Goal: Task Accomplishment & Management: Manage account settings

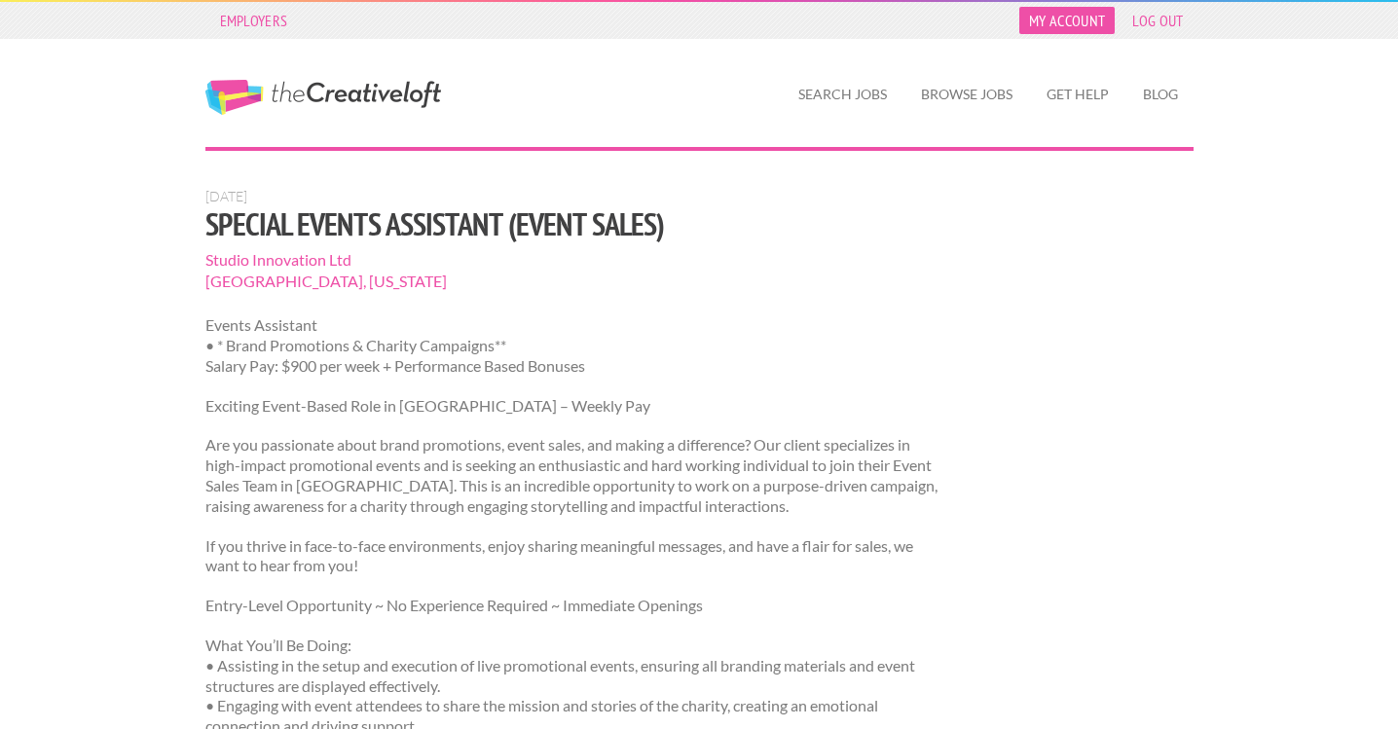
click at [1056, 20] on link "My Account" at bounding box center [1066, 20] width 95 height 27
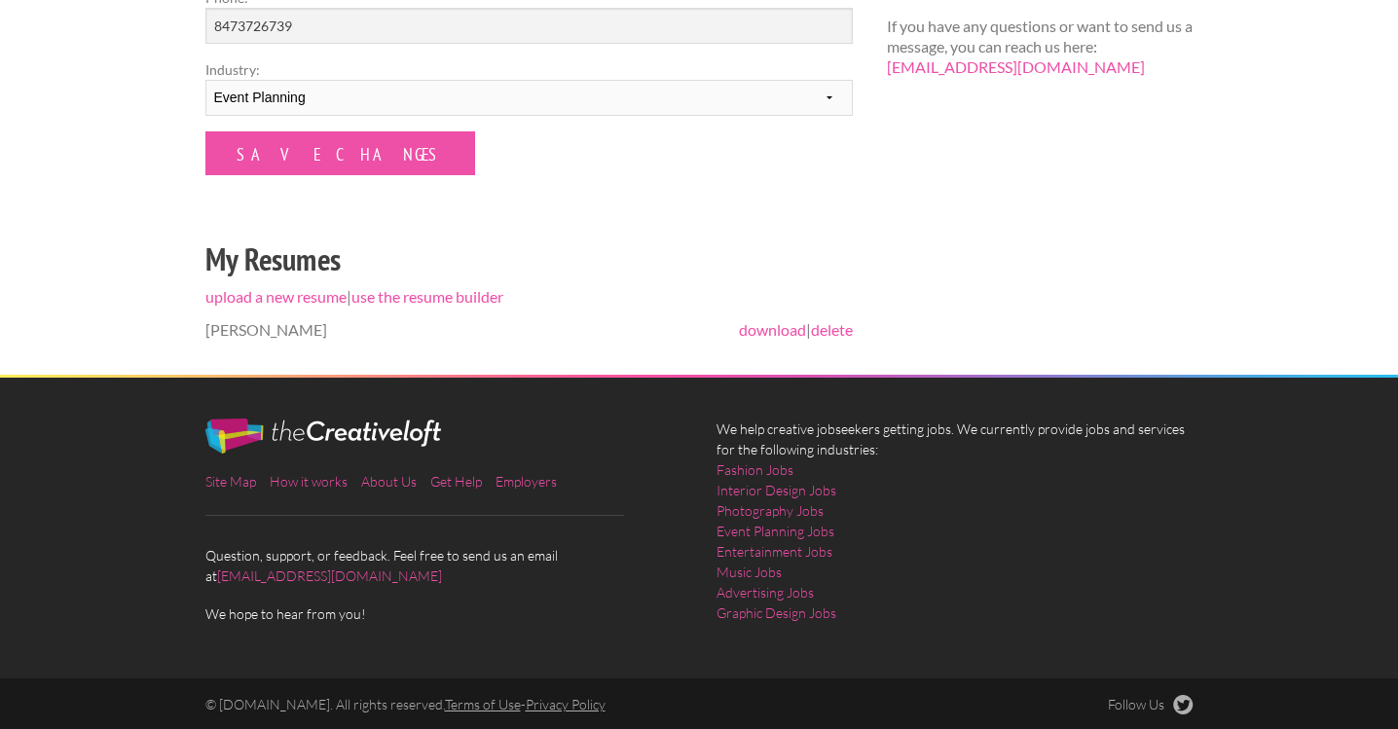
scroll to position [528, 0]
click at [845, 329] on link "delete" at bounding box center [832, 330] width 42 height 18
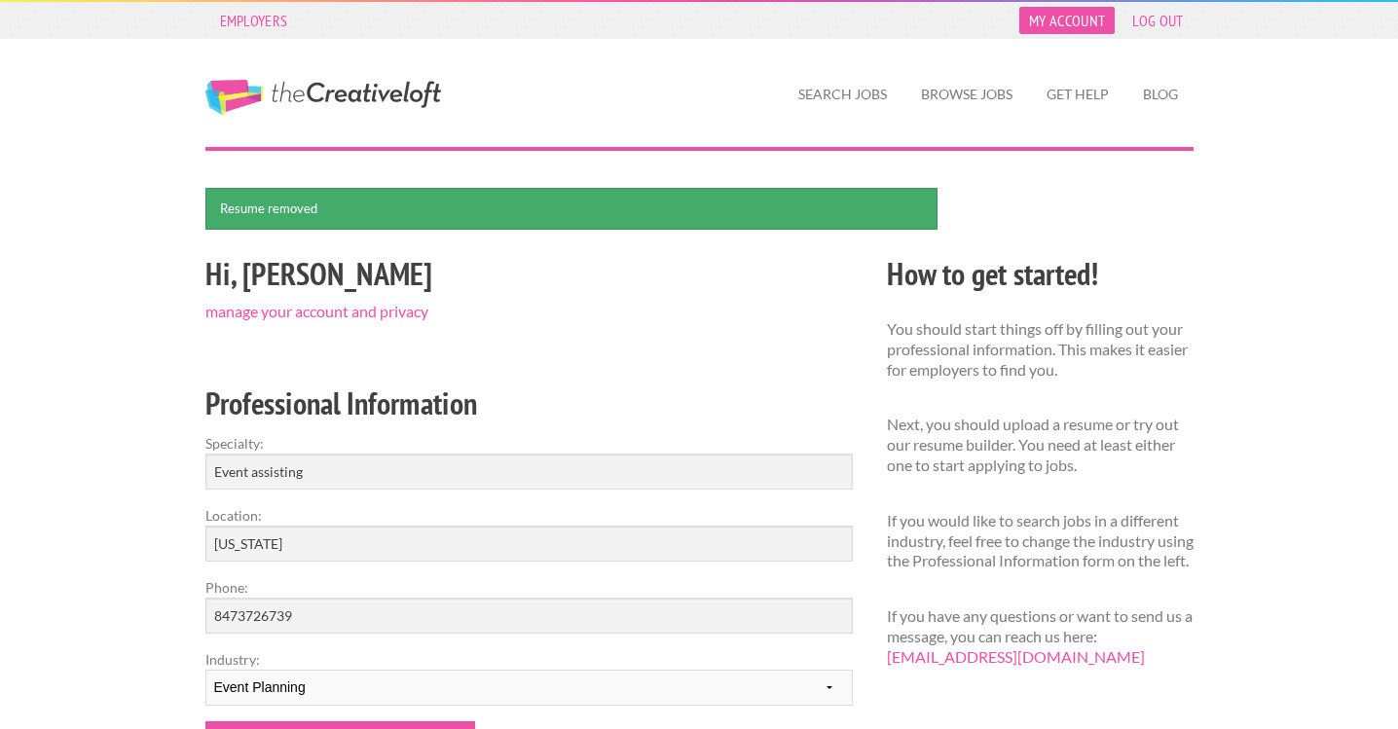
click at [1083, 21] on link "My Account" at bounding box center [1066, 20] width 95 height 27
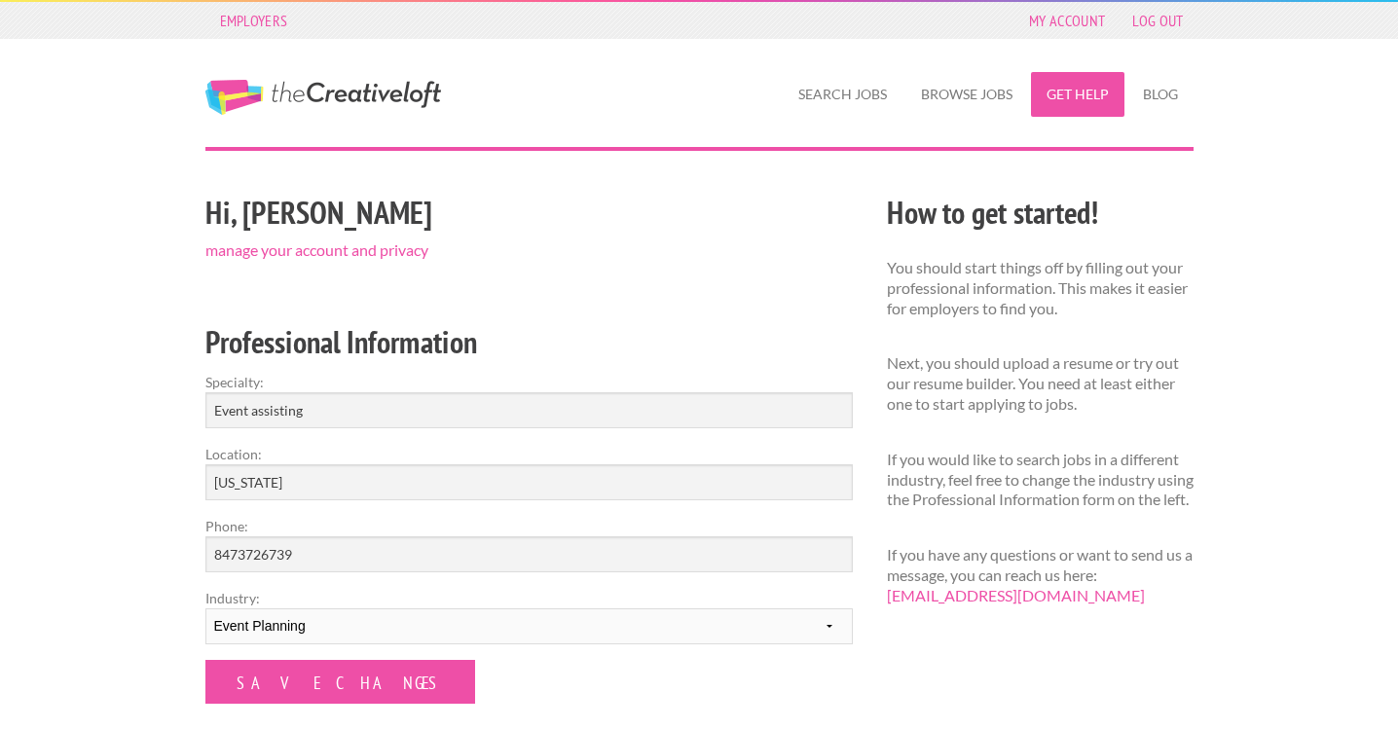
click at [1096, 102] on link "Get Help" at bounding box center [1077, 94] width 93 height 45
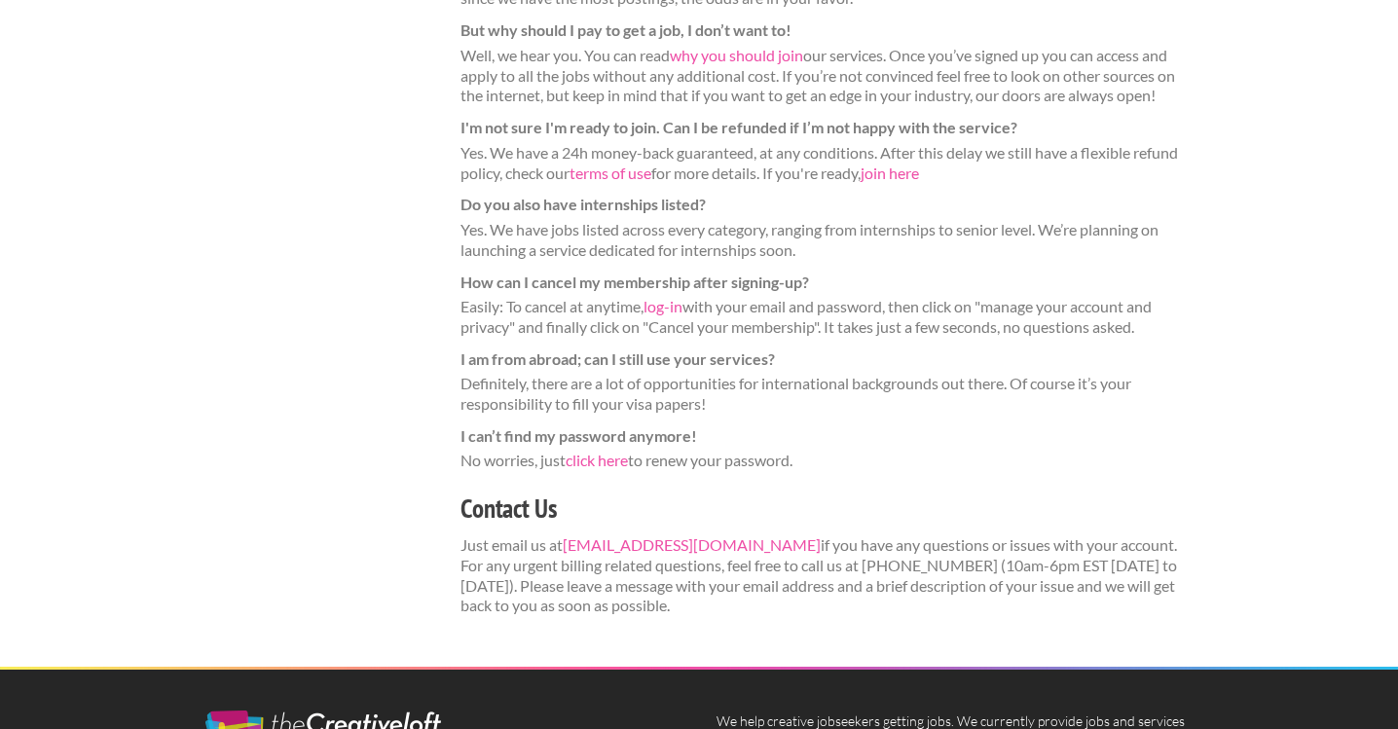
scroll to position [644, 0]
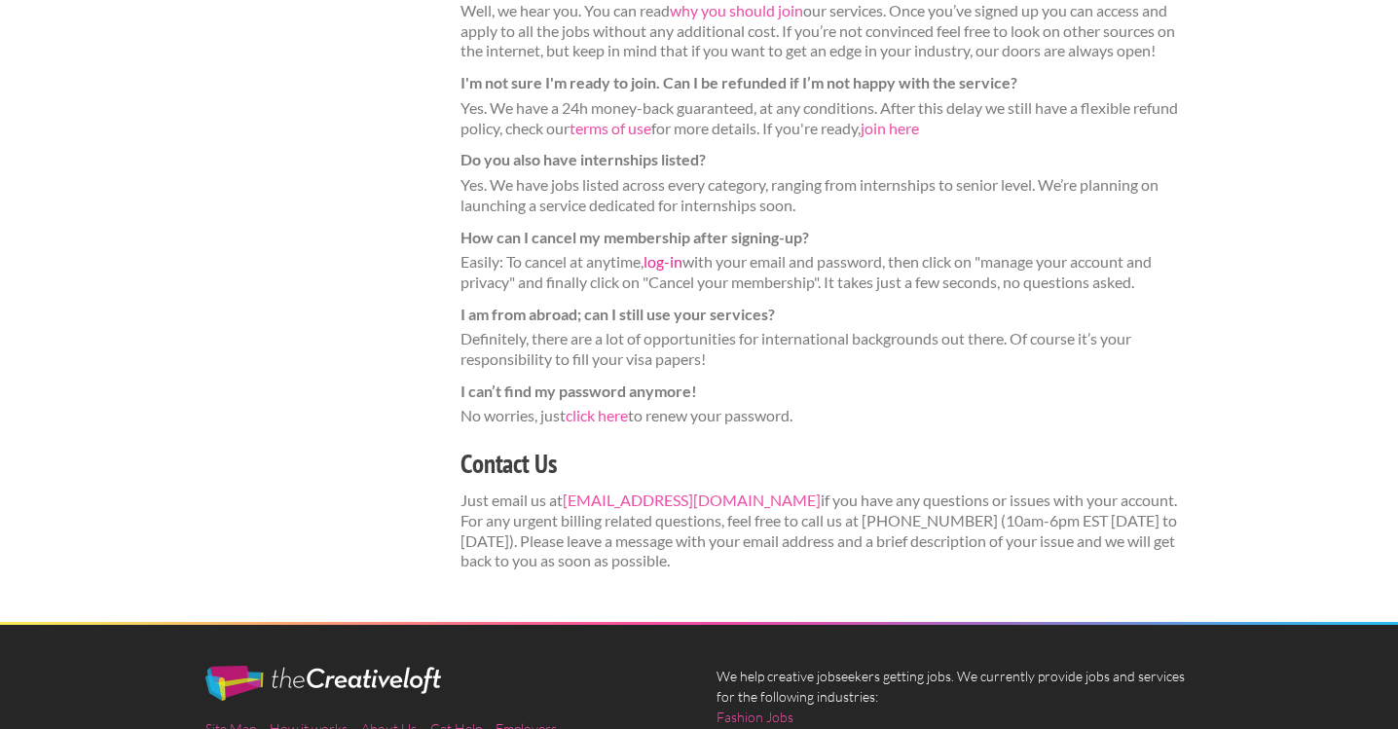
click at [668, 252] on link "log-in" at bounding box center [663, 261] width 39 height 18
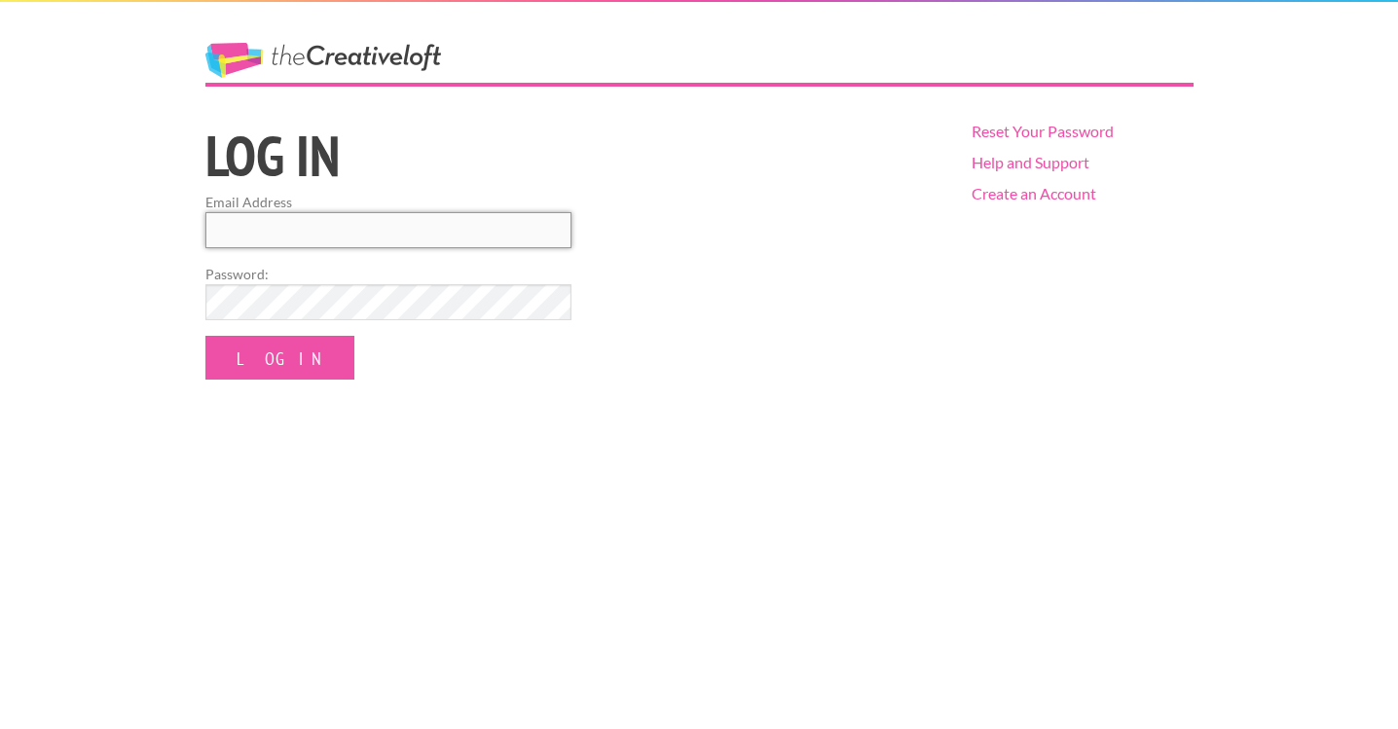
type input "addi.pentz@gmail.com"
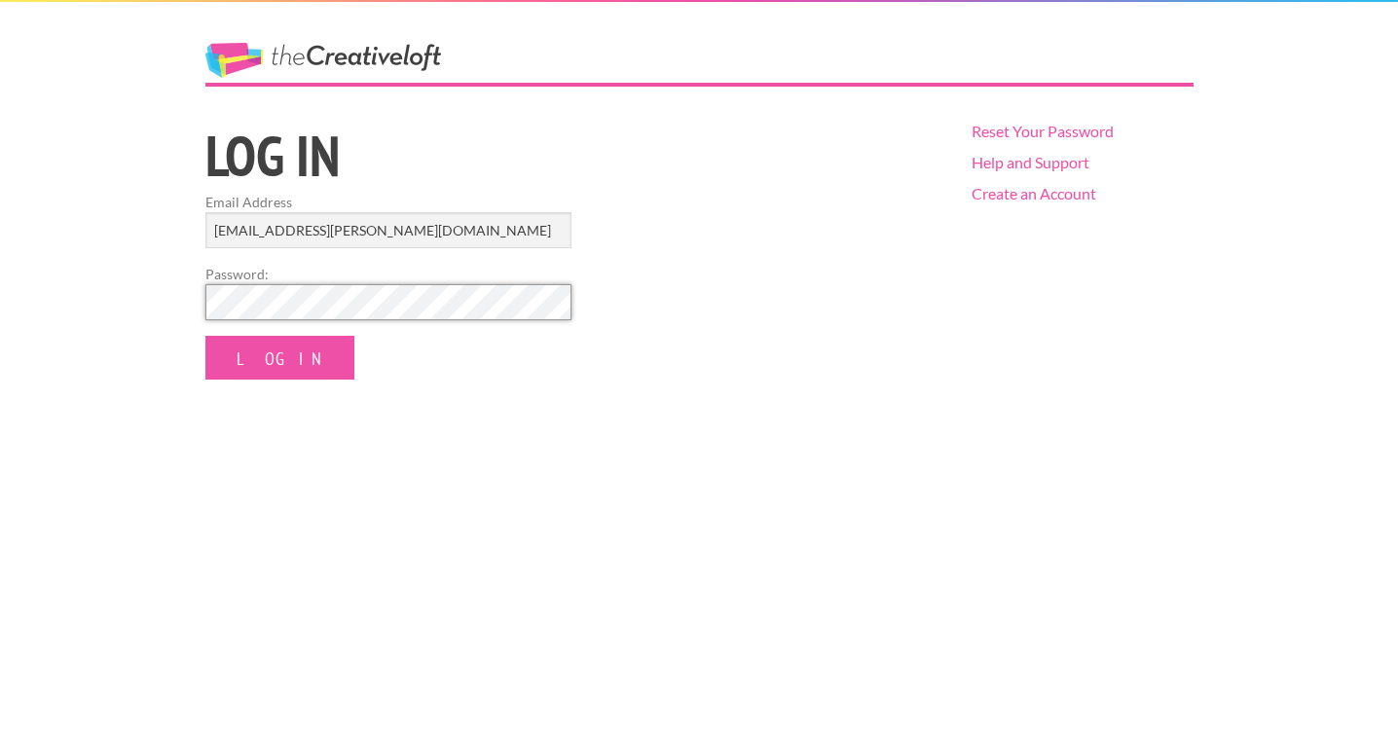
click at [258, 356] on input "Log In" at bounding box center [279, 358] width 149 height 44
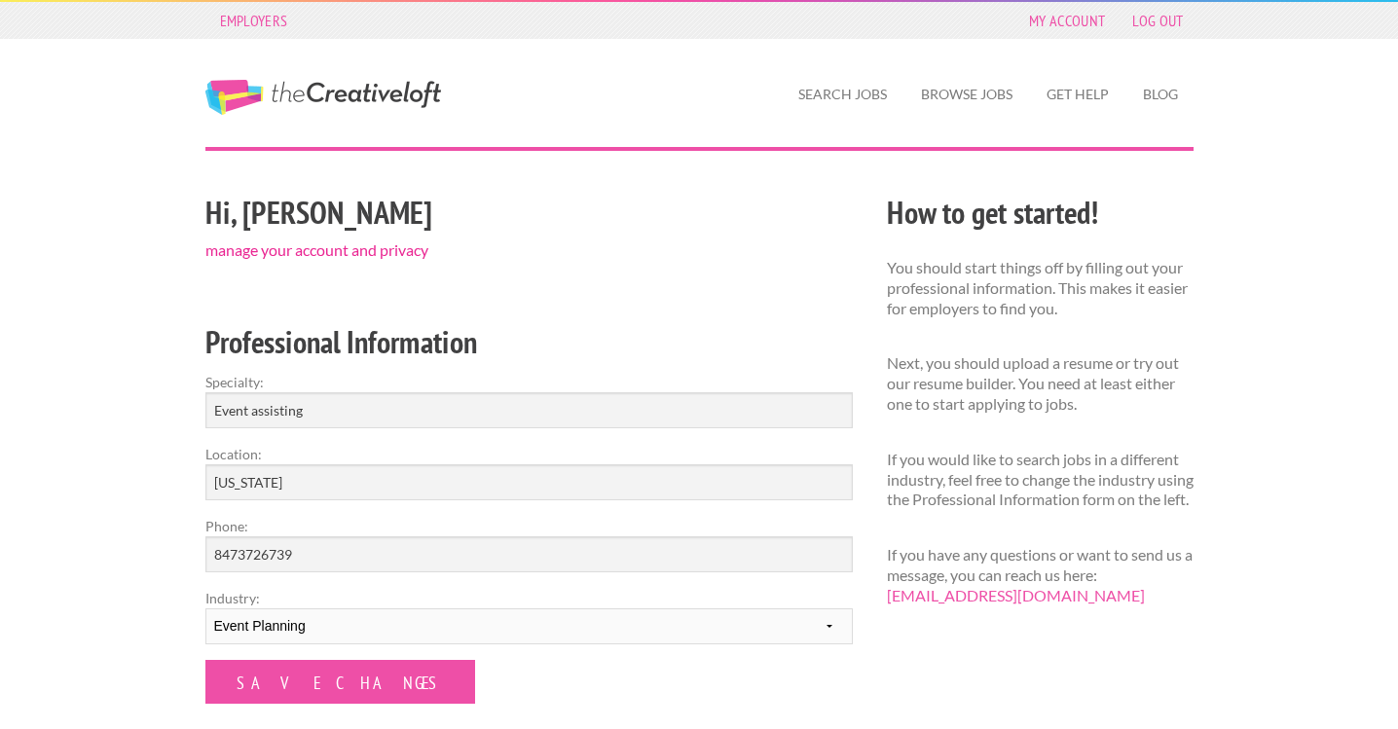
click at [352, 247] on link "manage your account and privacy" at bounding box center [316, 249] width 223 height 18
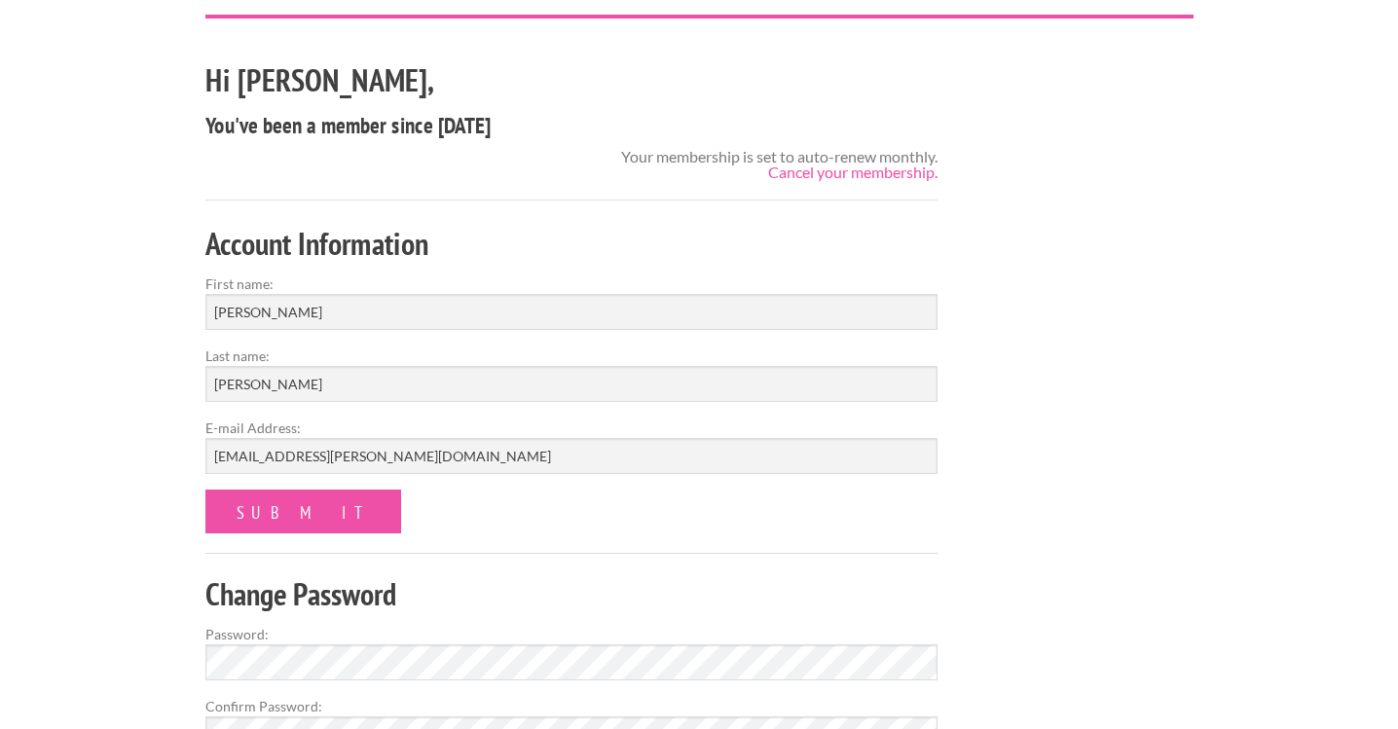
scroll to position [127, 0]
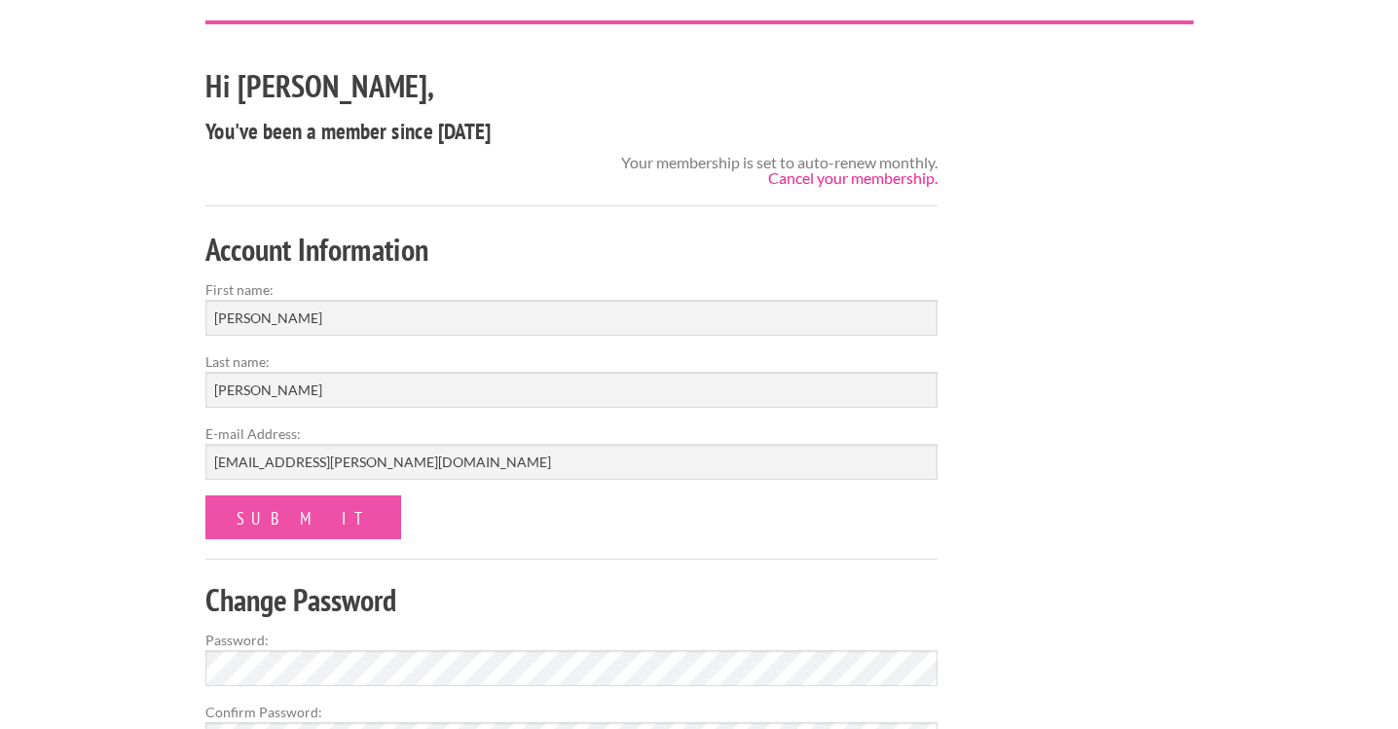
click at [840, 184] on link "Cancel your membership." at bounding box center [852, 177] width 169 height 18
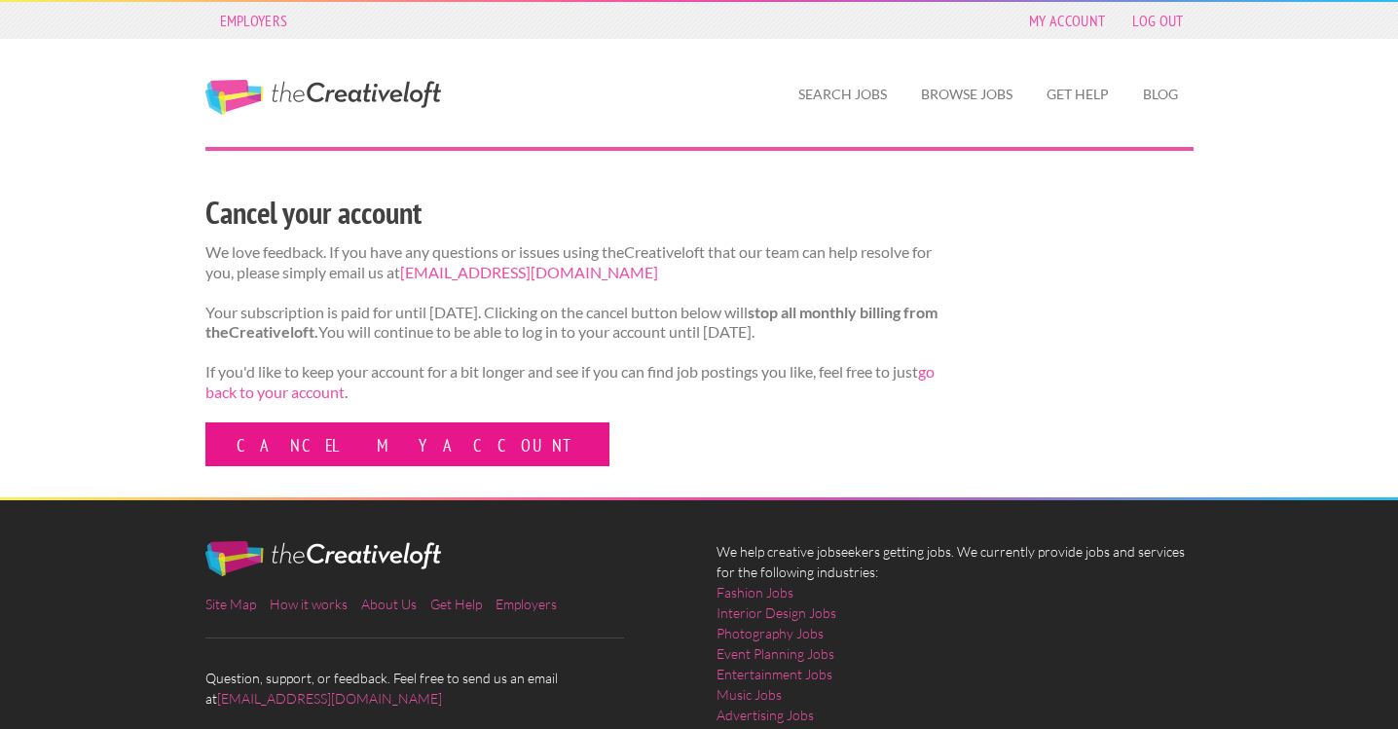
click at [331, 456] on link "Cancel my account" at bounding box center [407, 445] width 404 height 44
